Goal: Task Accomplishment & Management: Use online tool/utility

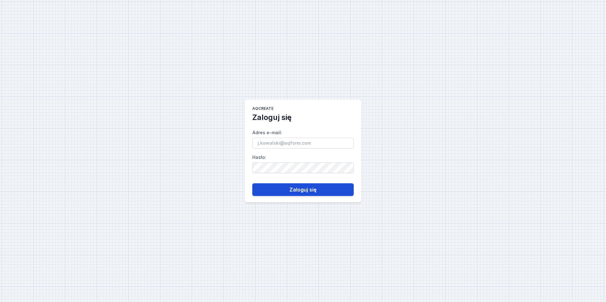
type input "[EMAIL_ADDRESS][PERSON_NAME][DOMAIN_NAME]"
click at [335, 187] on button "Zaloguj się" at bounding box center [302, 189] width 101 height 13
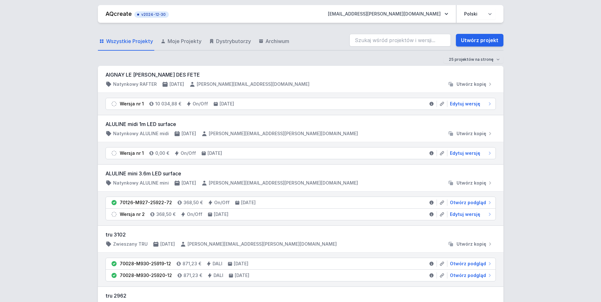
click at [422, 32] on div "Wszystkie Projekty Moje Projekty Dystrybutorzy Archiwum Utwórz projekt" at bounding box center [300, 40] width 405 height 20
click at [417, 40] on input "search" at bounding box center [399, 40] width 101 height 13
paste input "70200-M940-25808-12"
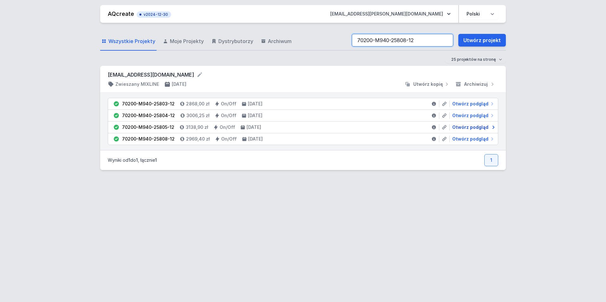
type input "70200-M940-25808-12"
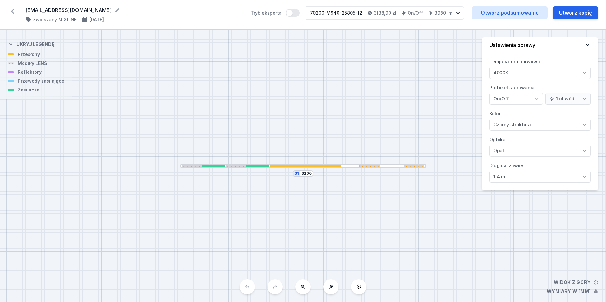
select select "4000"
select select "2"
select select "4000"
select select "2"
select select "4000"
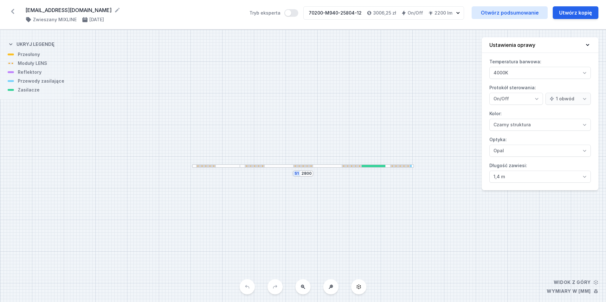
select select "2"
select select "4000"
select select "2"
drag, startPoint x: 312, startPoint y: 10, endPoint x: 359, endPoint y: 3, distance: 47.1
click at [359, 3] on div "[EMAIL_ADDRESS][DOMAIN_NAME] ( 11584 /v 1 ) Zwieszany MIXLINE [DATE] Tryb ekspe…" at bounding box center [303, 14] width 606 height 29
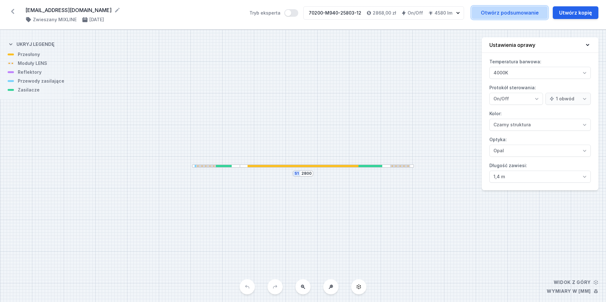
click at [513, 11] on link "Otwórz podsumowanie" at bounding box center [509, 12] width 76 height 13
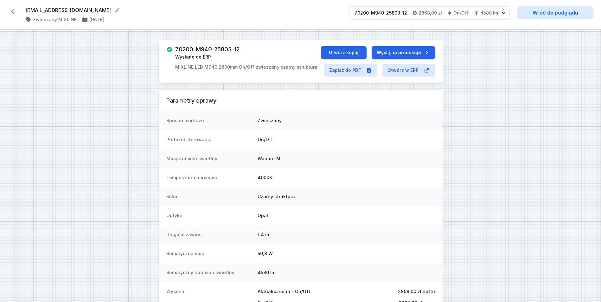
click at [217, 46] on h3 "70200-M940-25803-12" at bounding box center [207, 49] width 64 height 6
copy h3 "70200-M940-25803-12"
click at [252, 50] on div "70200-M940-25803-12 Wysłano do ERP MIXLINE LED M940 2800mm On/Off zwieszany cza…" at bounding box center [246, 58] width 142 height 24
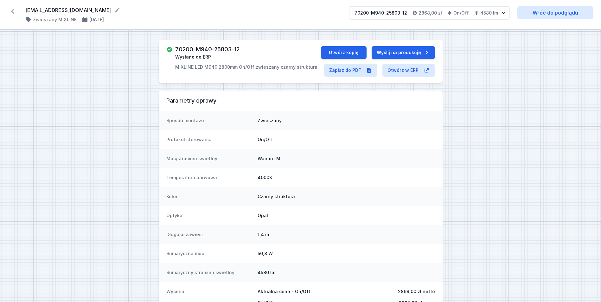
click at [233, 48] on h3 "70200-M940-25803-12" at bounding box center [207, 49] width 64 height 6
copy h3 "70200-M940-25803-12"
click at [341, 70] on link "Zapisz do PDF" at bounding box center [350, 70] width 53 height 13
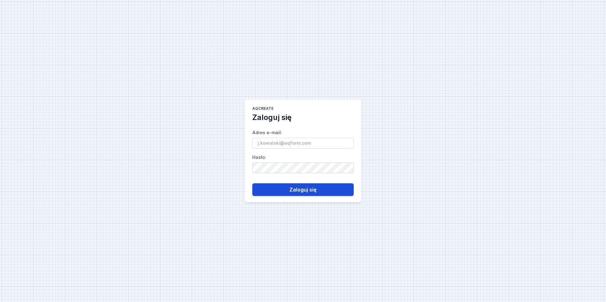
type input "[EMAIL_ADDRESS][PERSON_NAME][DOMAIN_NAME]"
click at [312, 195] on button "Zaloguj się" at bounding box center [302, 189] width 101 height 13
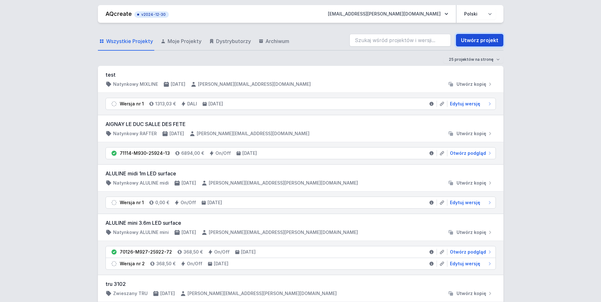
click at [470, 42] on link "Utwórz projekt" at bounding box center [480, 40] width 48 height 13
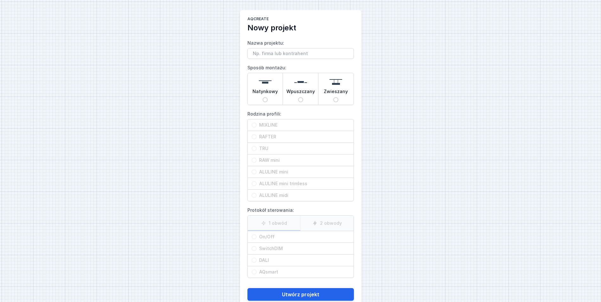
click at [298, 91] on span "Wpuszczany" at bounding box center [300, 92] width 29 height 9
click at [298, 97] on input "Wpuszczany" at bounding box center [300, 99] width 5 height 5
radio input "true"
click at [290, 170] on span "ALULINE mini" at bounding box center [303, 172] width 93 height 6
click at [257, 170] on input "ALULINE mini" at bounding box center [254, 171] width 5 height 5
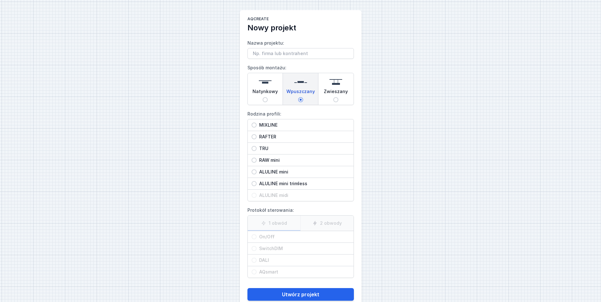
radio input "true"
click at [293, 185] on span "ALULINE mini trimless" at bounding box center [303, 184] width 93 height 6
click at [257, 185] on input "ALULINE mini trimless" at bounding box center [254, 183] width 5 height 5
radio input "true"
click at [285, 175] on span "ALULINE mini" at bounding box center [303, 172] width 93 height 6
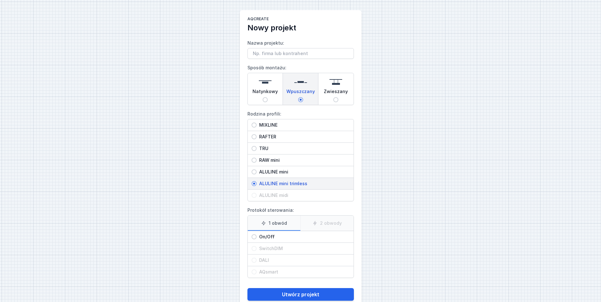
click at [257, 175] on input "ALULINE mini" at bounding box center [254, 171] width 5 height 5
radio input "true"
click at [297, 182] on span "ALULINE mini trimless" at bounding box center [303, 184] width 93 height 6
click at [257, 182] on input "ALULINE mini trimless" at bounding box center [254, 183] width 5 height 5
radio input "true"
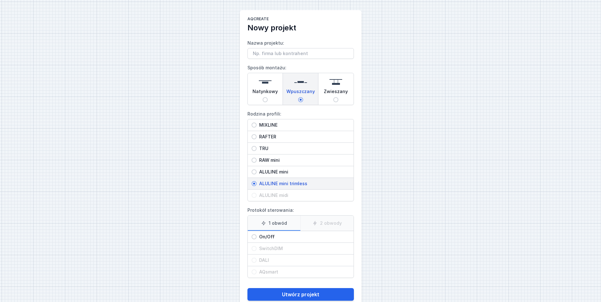
click at [292, 171] on span "ALULINE mini" at bounding box center [303, 172] width 93 height 6
click at [257, 171] on input "ALULINE mini" at bounding box center [254, 171] width 5 height 5
radio input "true"
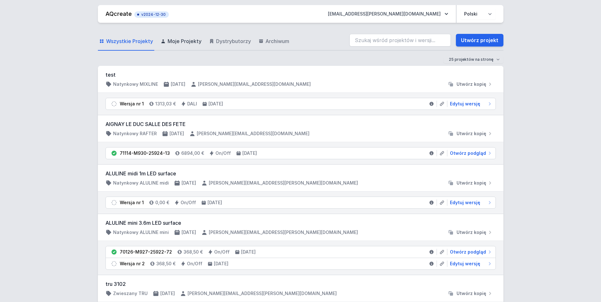
click at [177, 42] on span "Moje Projekty" at bounding box center [185, 41] width 34 height 8
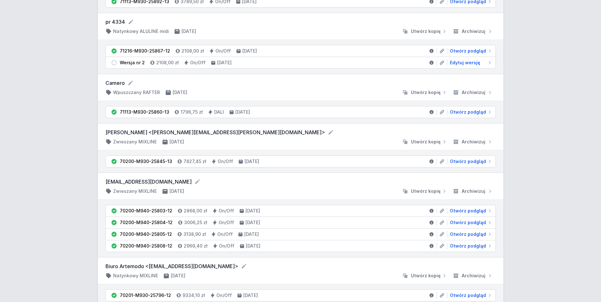
scroll to position [95, 0]
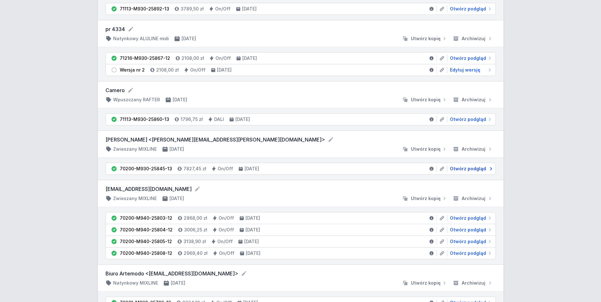
click at [477, 169] on span "Otwórz podgląd" at bounding box center [468, 169] width 36 height 6
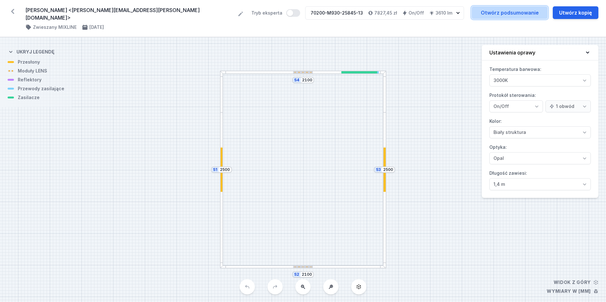
click at [529, 15] on link "Otwórz podsumowanie" at bounding box center [509, 12] width 76 height 13
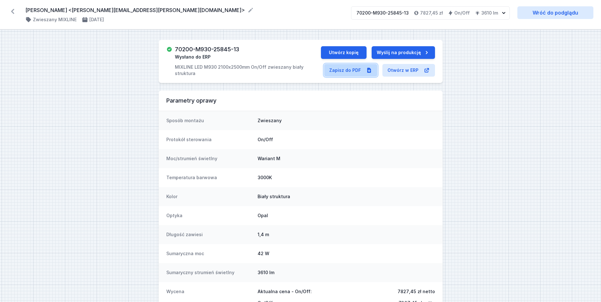
click at [346, 72] on link "Zapisz do PDF" at bounding box center [350, 70] width 53 height 13
click at [355, 50] on button "Utwórz kopię" at bounding box center [344, 52] width 46 height 13
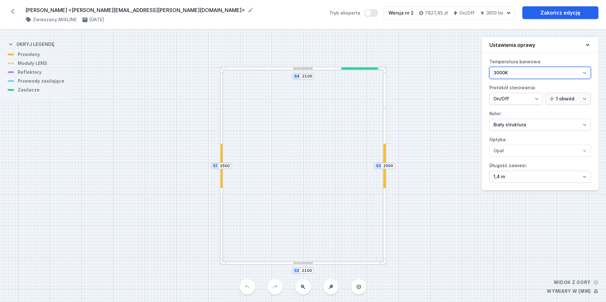
click at [510, 74] on select "3000K 4000K 2700K" at bounding box center [539, 73] width 101 height 12
select select "4000"
click at [489, 67] on select "3000K 4000K 2700K" at bounding box center [539, 73] width 101 height 12
click at [551, 13] on link "Zakończ edycję" at bounding box center [560, 12] width 76 height 13
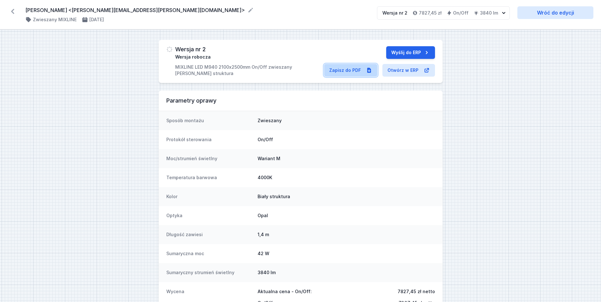
click at [343, 70] on link "Zapisz do PDF" at bounding box center [350, 70] width 53 height 13
click at [409, 49] on button "Wyślij do ERP" at bounding box center [410, 52] width 49 height 13
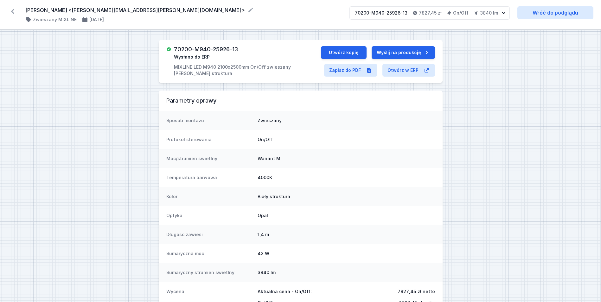
click at [219, 47] on h3 "70200-M940-25926-13" at bounding box center [206, 49] width 64 height 6
copy h3 "70200-M940-25926-13"
